Goal: Task Accomplishment & Management: Manage account settings

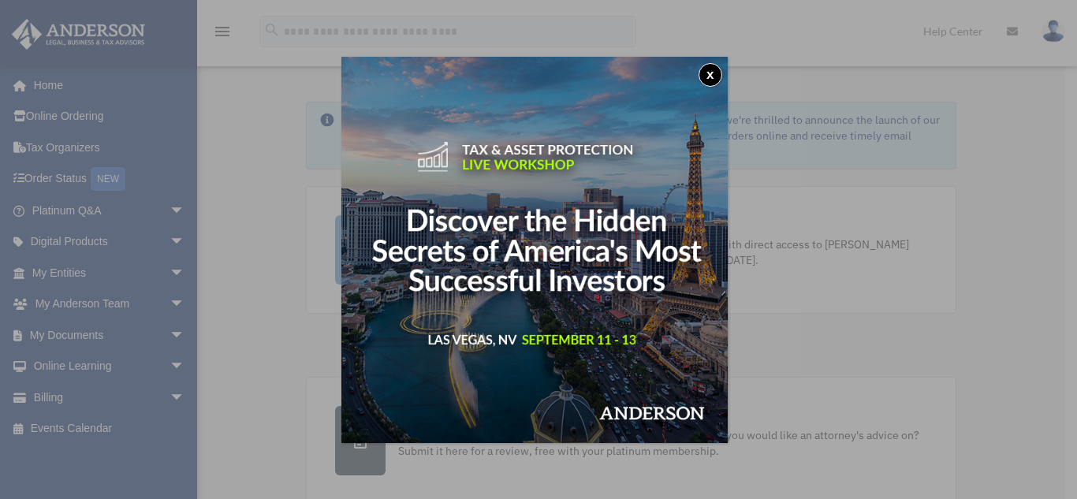
click at [37, 394] on div "x" at bounding box center [538, 249] width 1077 height 499
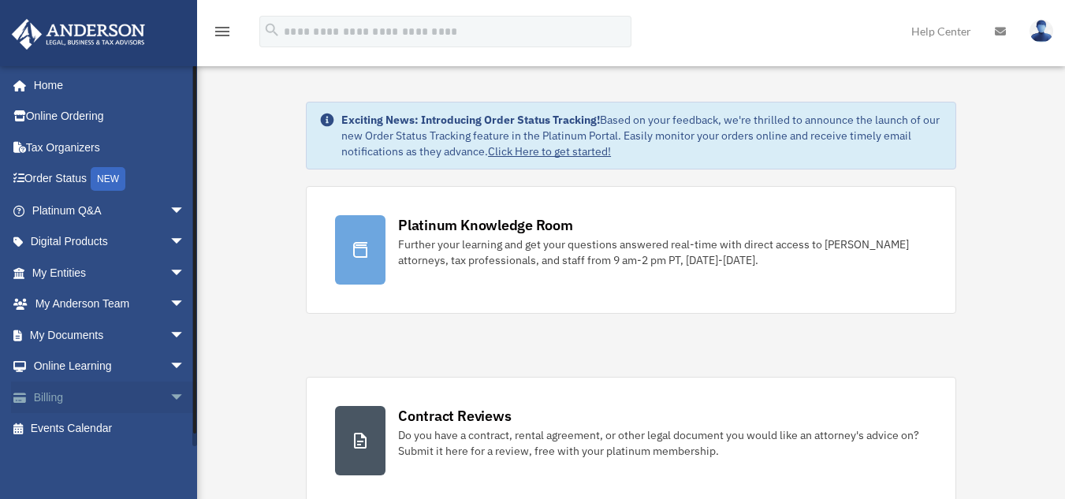
click at [169, 396] on span "arrow_drop_down" at bounding box center [185, 398] width 32 height 32
click at [109, 429] on link "$ Open Invoices" at bounding box center [115, 429] width 187 height 32
